Goal: Task Accomplishment & Management: Complete application form

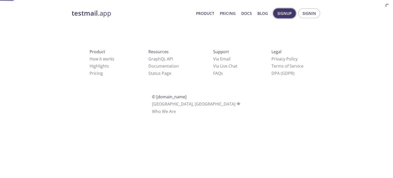
click at [292, 11] on button "Signup" at bounding box center [284, 13] width 22 height 10
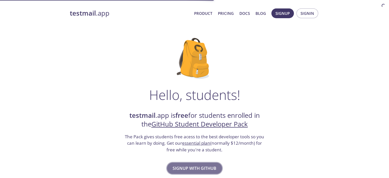
click at [202, 167] on span "Signup with GitHub" at bounding box center [195, 167] width 44 height 7
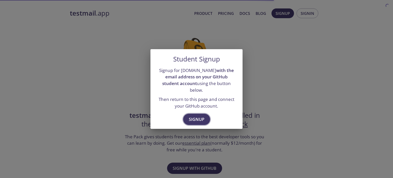
click at [195, 117] on span "Signup" at bounding box center [197, 119] width 16 height 7
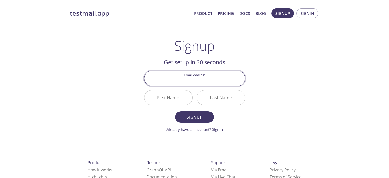
click at [222, 77] on input "Email Address" at bounding box center [194, 78] width 101 height 15
type input "[EMAIL_ADDRESS][DOMAIN_NAME]"
click at [214, 95] on input "Last Name" at bounding box center [221, 97] width 48 height 15
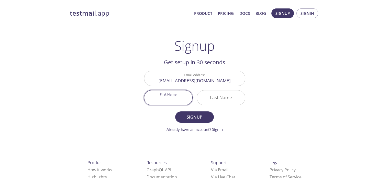
click at [187, 98] on input "First Name" at bounding box center [168, 97] width 48 height 15
type input "[PERSON_NAME]"
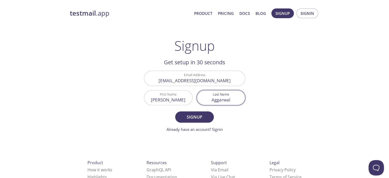
type input "Aggarwal"
click at [175, 111] on button "Signup" at bounding box center [194, 116] width 38 height 11
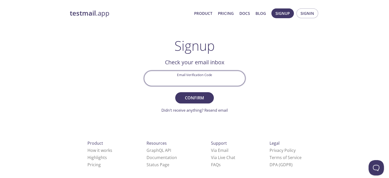
click at [212, 84] on input "Email Verification Code" at bounding box center [194, 78] width 101 height 15
drag, startPoint x: 147, startPoint y: 83, endPoint x: 133, endPoint y: 84, distance: 14.1
click at [133, 84] on div "testmail .app Product Pricing Docs Blog Signup Signin Signup Get setup in 30 se…" at bounding box center [195, 112] width 262 height 215
type input "FCEW4E7"
click at [175, 92] on button "Confirm" at bounding box center [194, 97] width 38 height 11
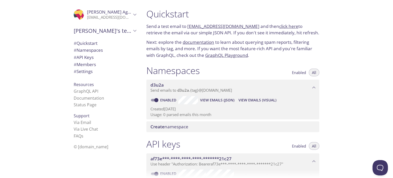
click at [91, 45] on span "# Quickstart" at bounding box center [86, 43] width 24 height 6
